Goal: Information Seeking & Learning: Learn about a topic

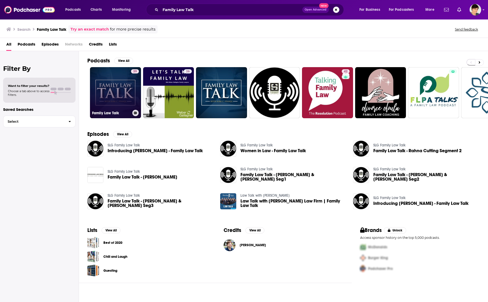
click at [119, 98] on link "39 Family Law Talk" at bounding box center [115, 92] width 51 height 51
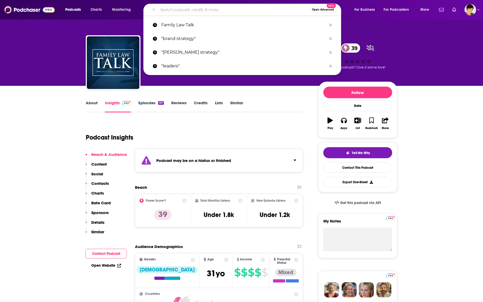
click at [221, 9] on input "Search podcasts, credits, & more..." at bounding box center [234, 10] width 152 height 8
paste input "Family Law Now"
type input "Family Law Now"
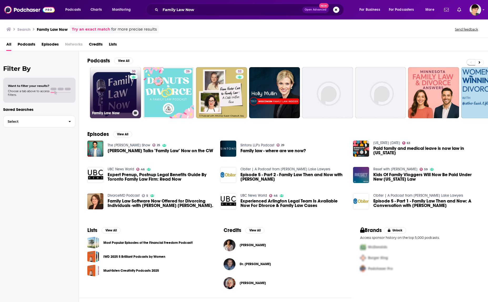
click at [124, 101] on link "30 Family Law Now" at bounding box center [115, 92] width 51 height 51
